Goal: Task Accomplishment & Management: Manage account settings

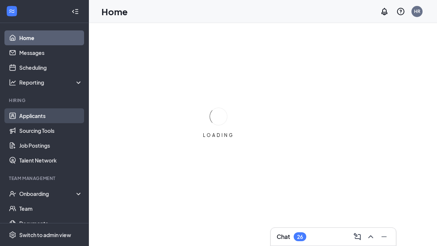
click at [38, 117] on link "Applicants" at bounding box center [50, 115] width 63 height 15
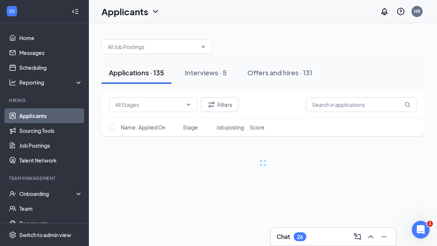
click at [77, 15] on div at bounding box center [75, 11] width 15 height 15
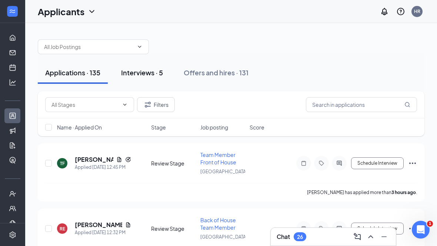
click at [139, 76] on div "Interviews · 5" at bounding box center [142, 72] width 42 height 9
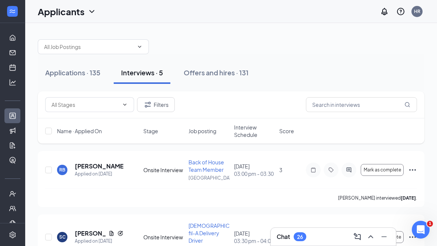
click at [240, 130] on span "Interview Schedule" at bounding box center [254, 130] width 41 height 15
click at [240, 130] on span "Interview Schedule" at bounding box center [250, 130] width 32 height 15
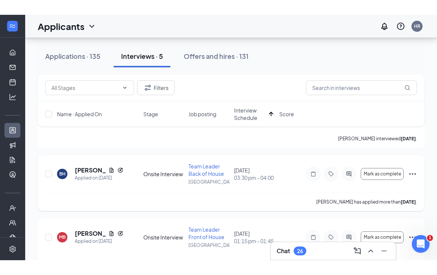
scroll to position [44, 0]
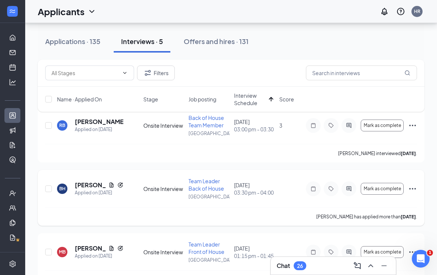
click at [81, 183] on h5 "[PERSON_NAME]" at bounding box center [90, 185] width 31 height 8
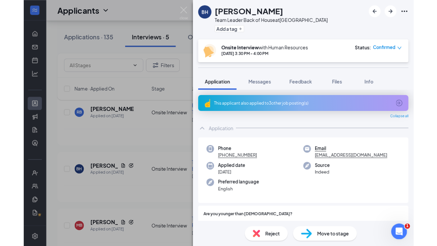
scroll to position [74, 0]
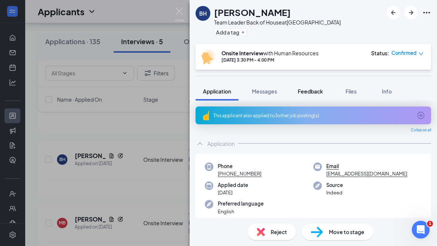
click at [318, 97] on button "Feedback" at bounding box center [310, 91] width 40 height 19
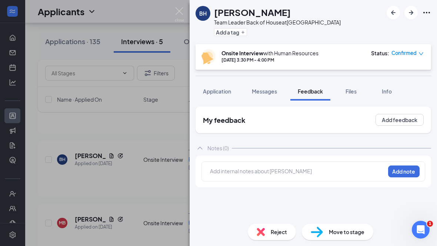
click at [328, 173] on div at bounding box center [297, 171] width 174 height 8
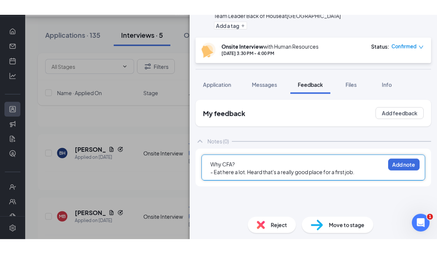
scroll to position [65, 0]
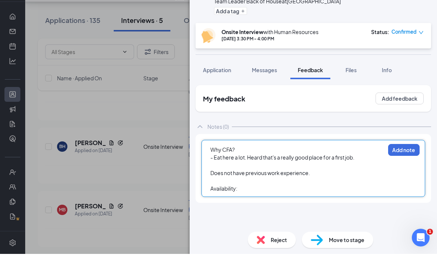
click at [355, 198] on div at bounding box center [297, 202] width 174 height 8
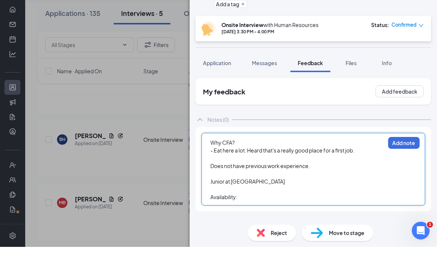
click at [254, 222] on div "Availability:" at bounding box center [297, 226] width 174 height 8
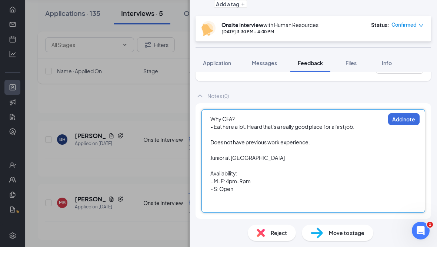
scroll to position [24, 0]
click at [238, 229] on div at bounding box center [297, 233] width 174 height 8
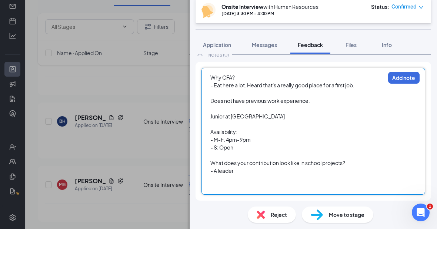
scroll to position [47, 0]
click at [252, 221] on div at bounding box center [297, 225] width 174 height 8
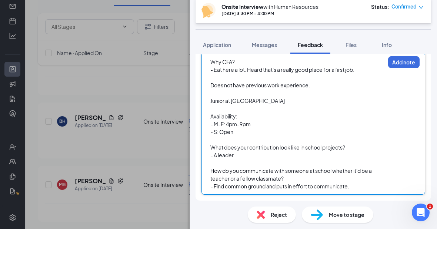
scroll to position [63, 0]
click at [380, 229] on div "- Find common ground and puts in effort to communicate." at bounding box center [297, 233] width 174 height 8
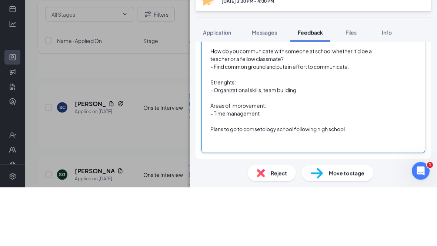
scroll to position [170, 0]
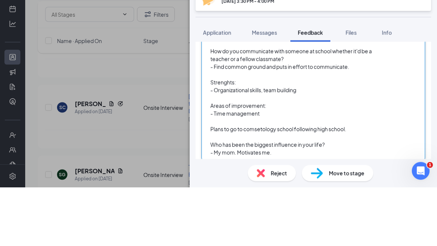
click at [238, 207] on span "- My mom. Motivates me." at bounding box center [240, 210] width 61 height 7
click at [356, 199] on div "Who has been the biggest influence in your life?" at bounding box center [297, 203] width 174 height 8
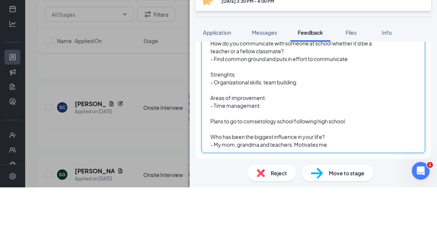
scroll to position [178, 0]
click at [358, 199] on div "- My mom, grandma and teachers. Motivates me." at bounding box center [297, 203] width 174 height 8
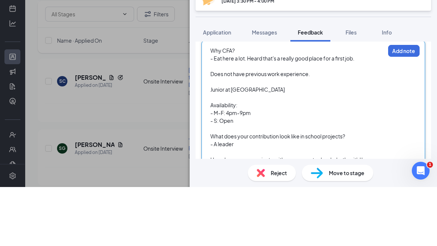
scroll to position [76, 0]
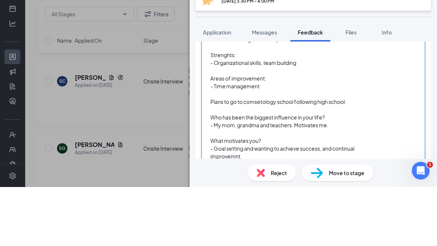
click at [349, 172] on div "Who has been the biggest influence in your life?" at bounding box center [297, 176] width 174 height 8
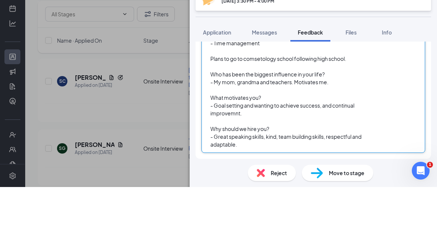
scroll to position [240, 0]
click at [253, 192] on div "- Great speaking skills, kind, team building skills, respectful and adaptable." at bounding box center [297, 200] width 174 height 16
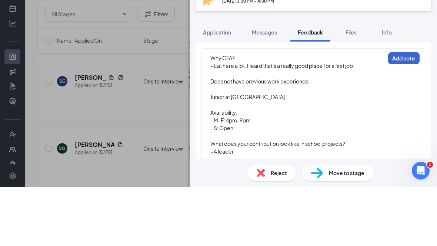
click at [403, 2] on div "BH [PERSON_NAME] Team Leader Back of House at [GEOGRAPHIC_DATA] Add a tag Onsit…" at bounding box center [313, 123] width 247 height 246
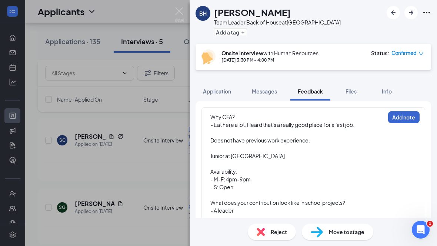
click at [400, 117] on button "Add note" at bounding box center [403, 117] width 31 height 12
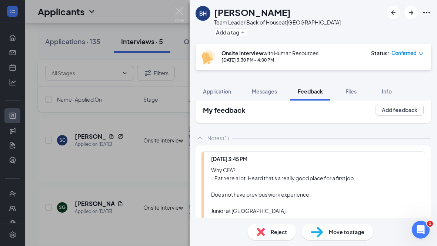
scroll to position [7, 0]
